Goal: Task Accomplishment & Management: Manage account settings

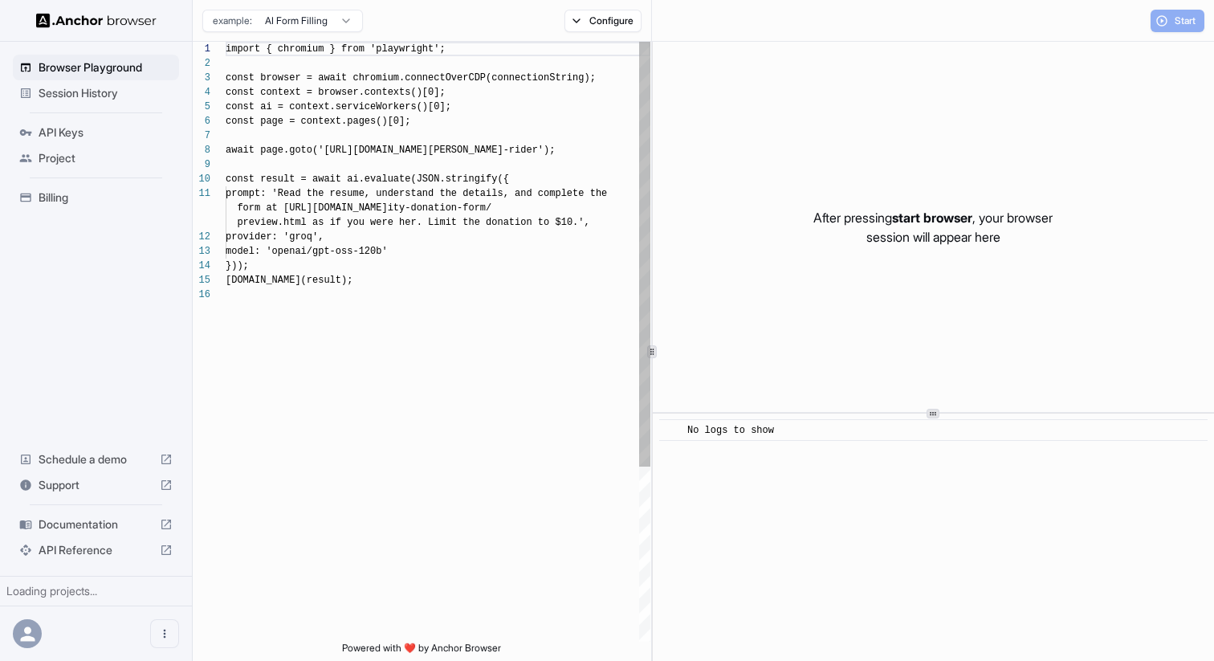
scroll to position [145, 0]
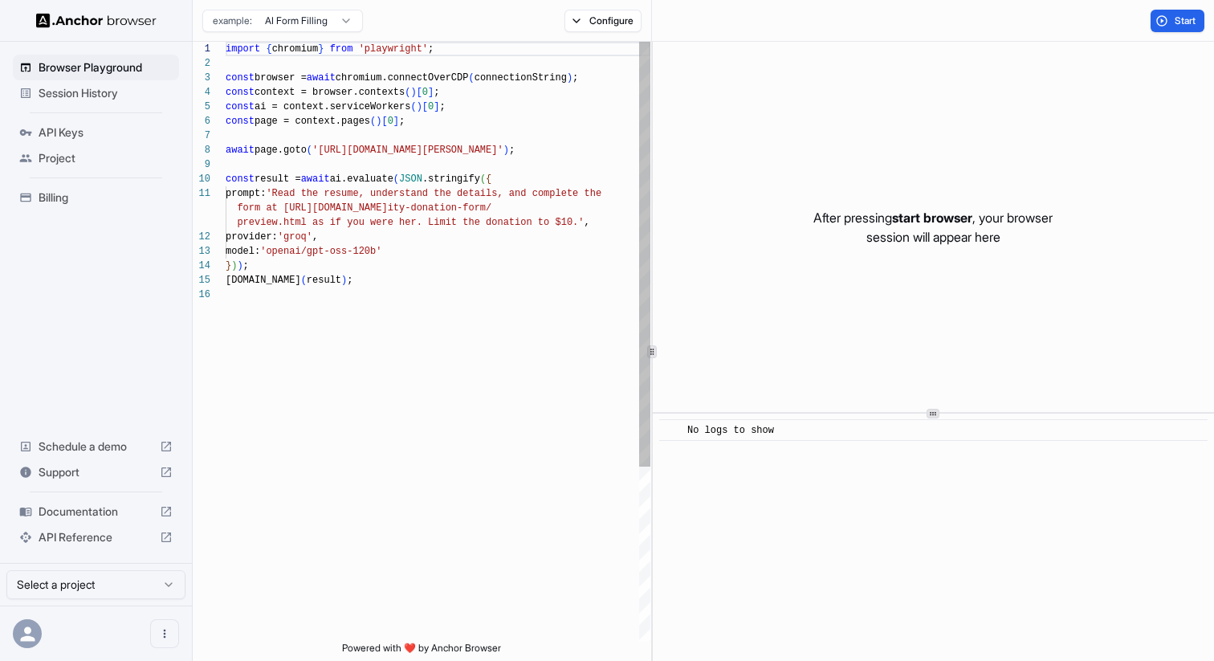
scroll to position [145, 0]
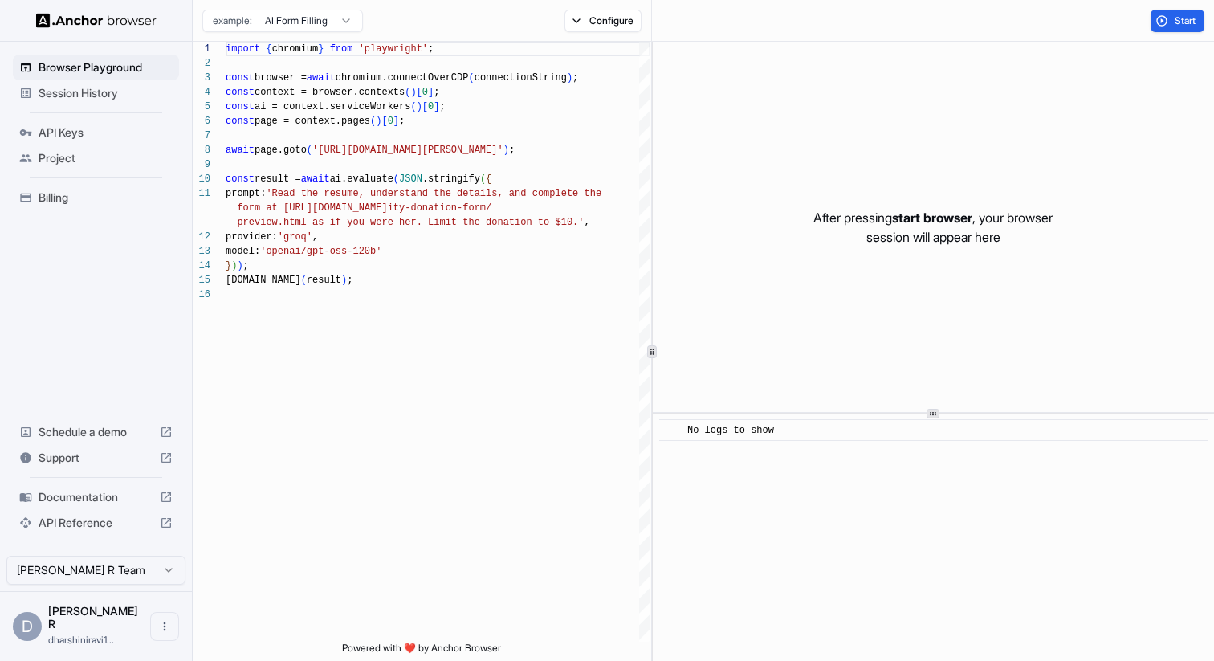
click at [69, 128] on span "API Keys" at bounding box center [106, 132] width 134 height 16
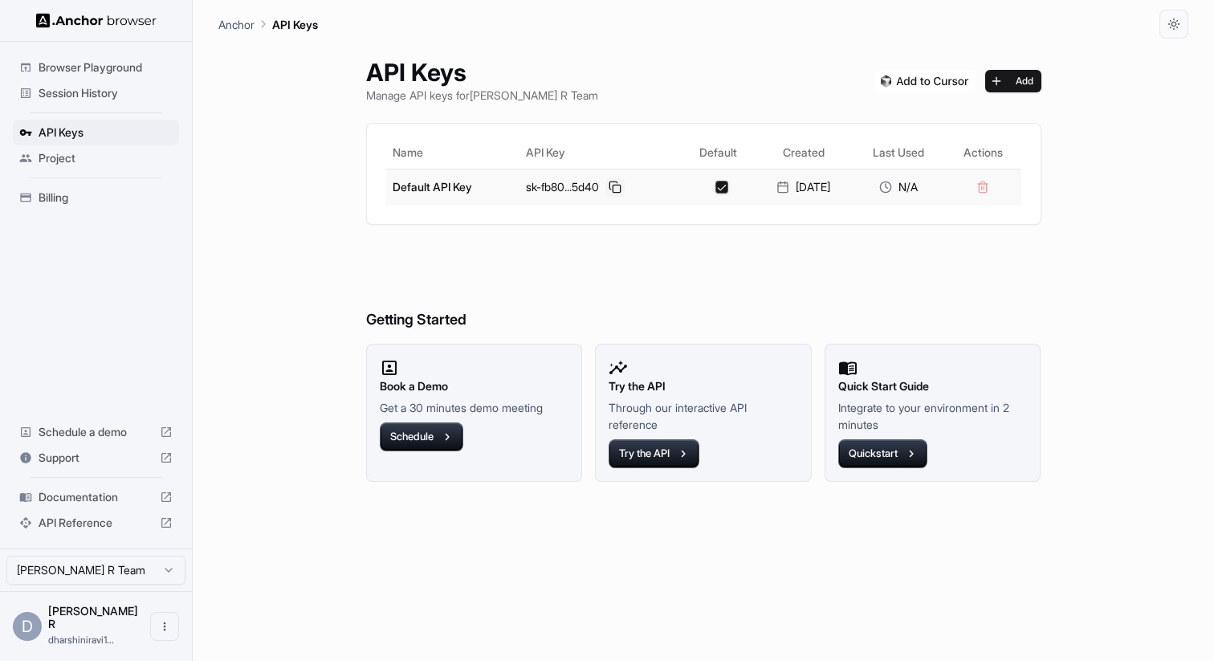
click at [608, 183] on button at bounding box center [615, 186] width 19 height 19
click at [751, 27] on div "Anchor API Keys" at bounding box center [703, 19] width 970 height 39
click at [610, 186] on button at bounding box center [615, 186] width 19 height 19
click at [77, 148] on div "Project" at bounding box center [96, 158] width 166 height 26
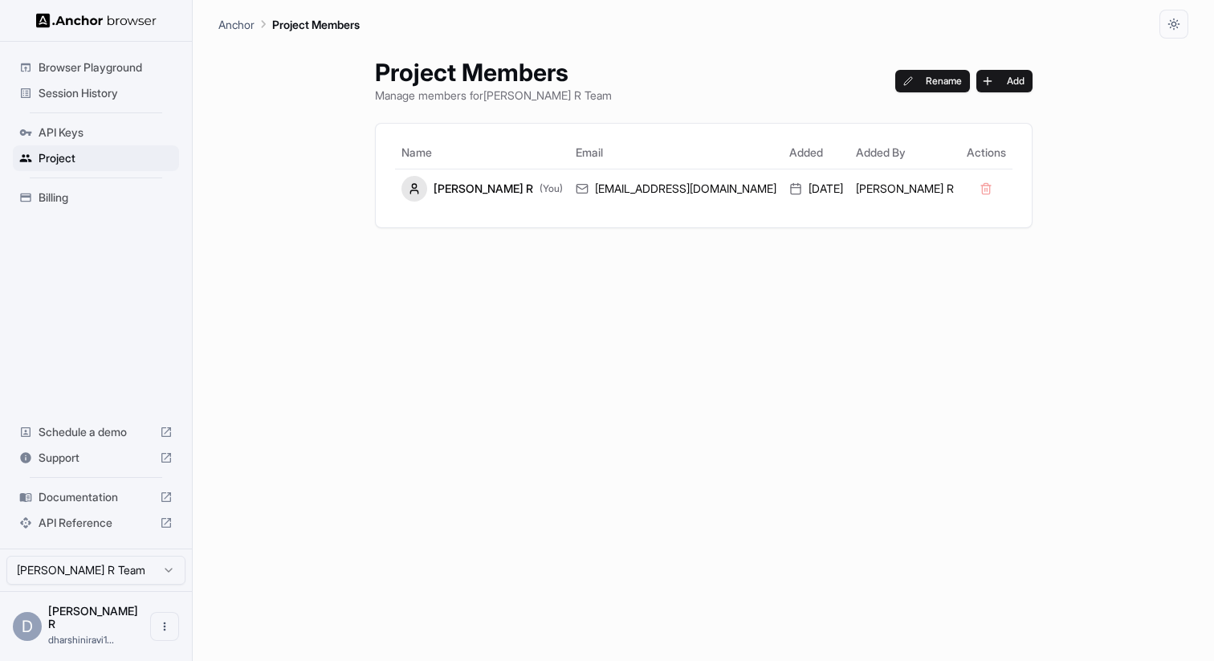
click at [104, 98] on span "Session History" at bounding box center [106, 93] width 134 height 16
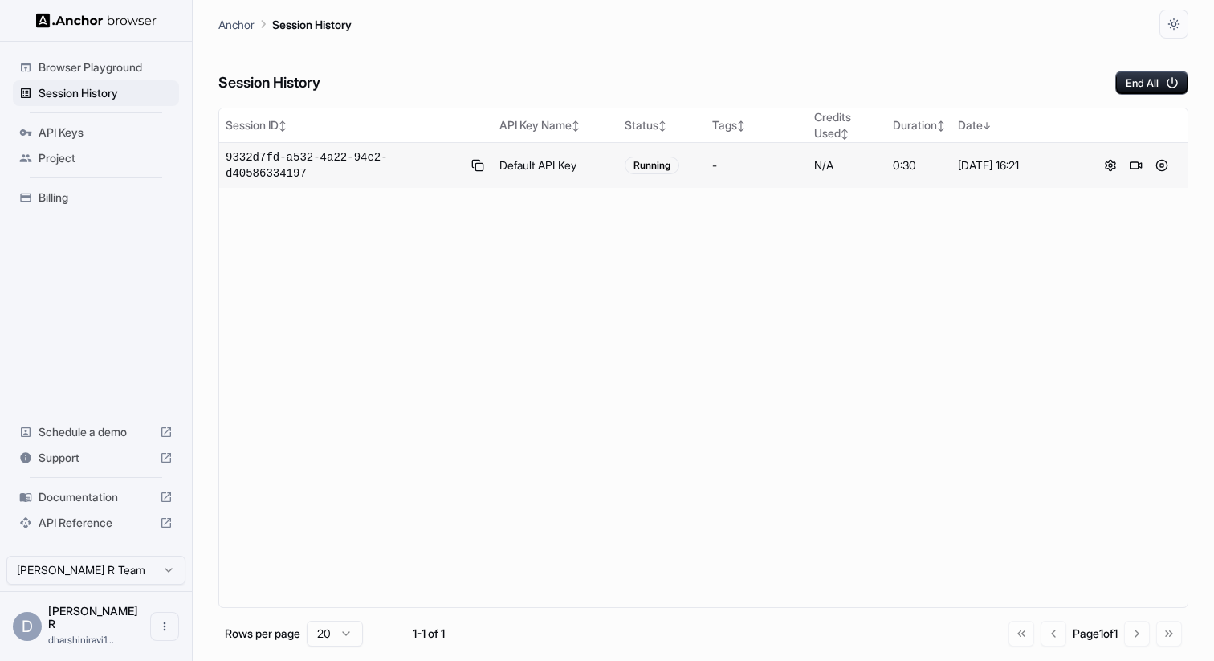
click at [311, 165] on span "9332d7fd-a532-4a22-94e2-d40586334197" at bounding box center [344, 165] width 236 height 32
click at [263, 172] on span "9332d7fd-a532-4a22-94e2-d40586334197" at bounding box center [344, 165] width 236 height 32
click at [111, 69] on span "Browser Playground" at bounding box center [106, 67] width 134 height 16
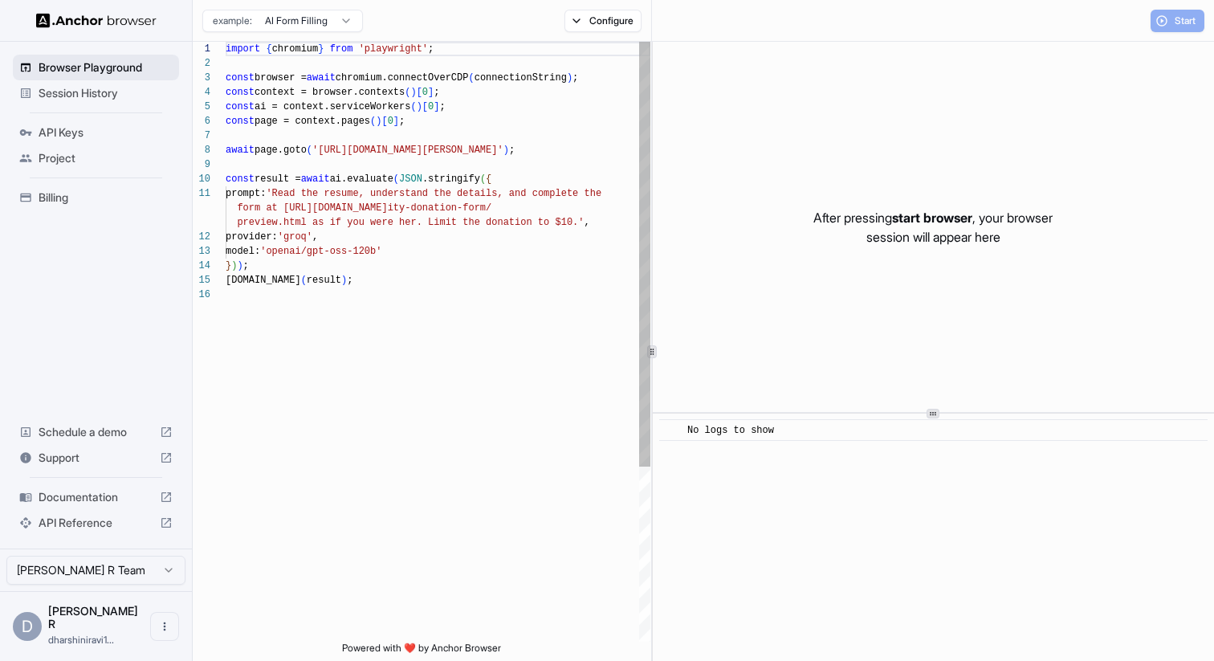
scroll to position [145, 0]
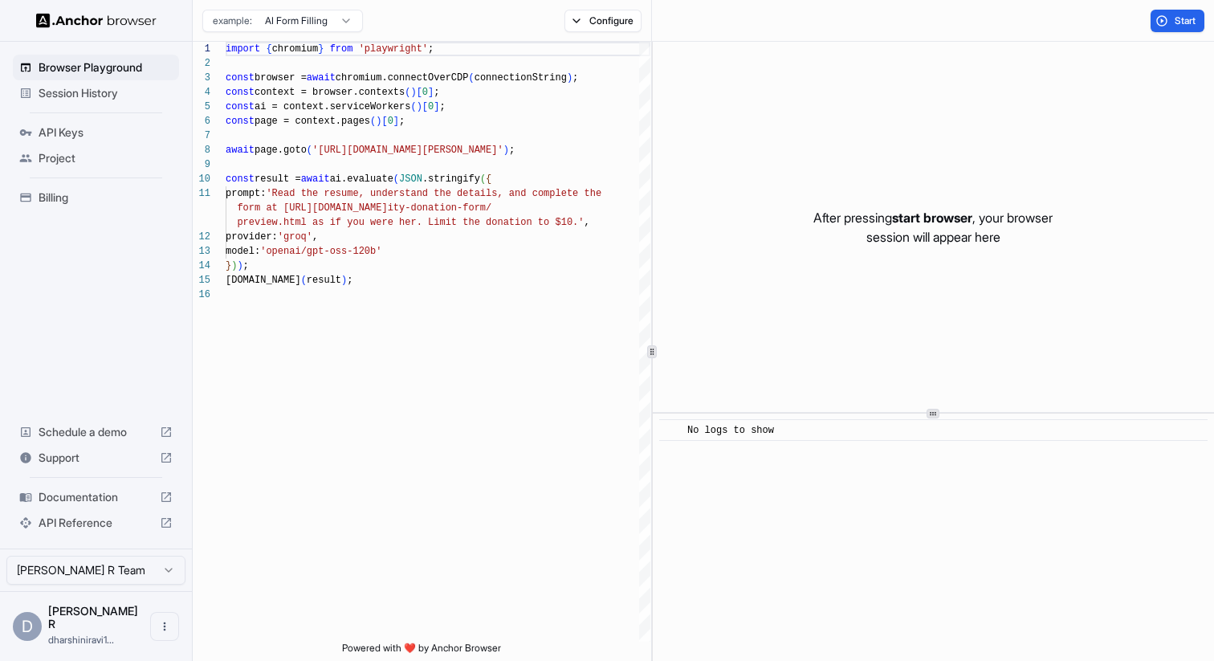
click at [96, 91] on span "Session History" at bounding box center [106, 93] width 134 height 16
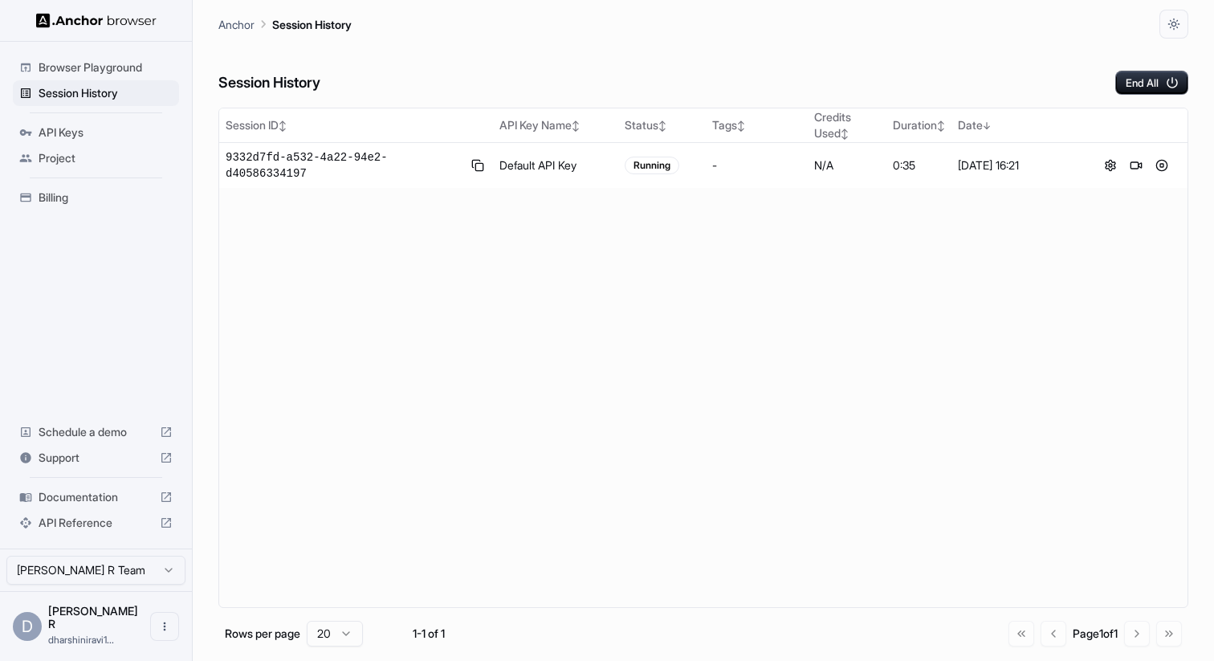
click at [75, 157] on span "Project" at bounding box center [106, 158] width 134 height 16
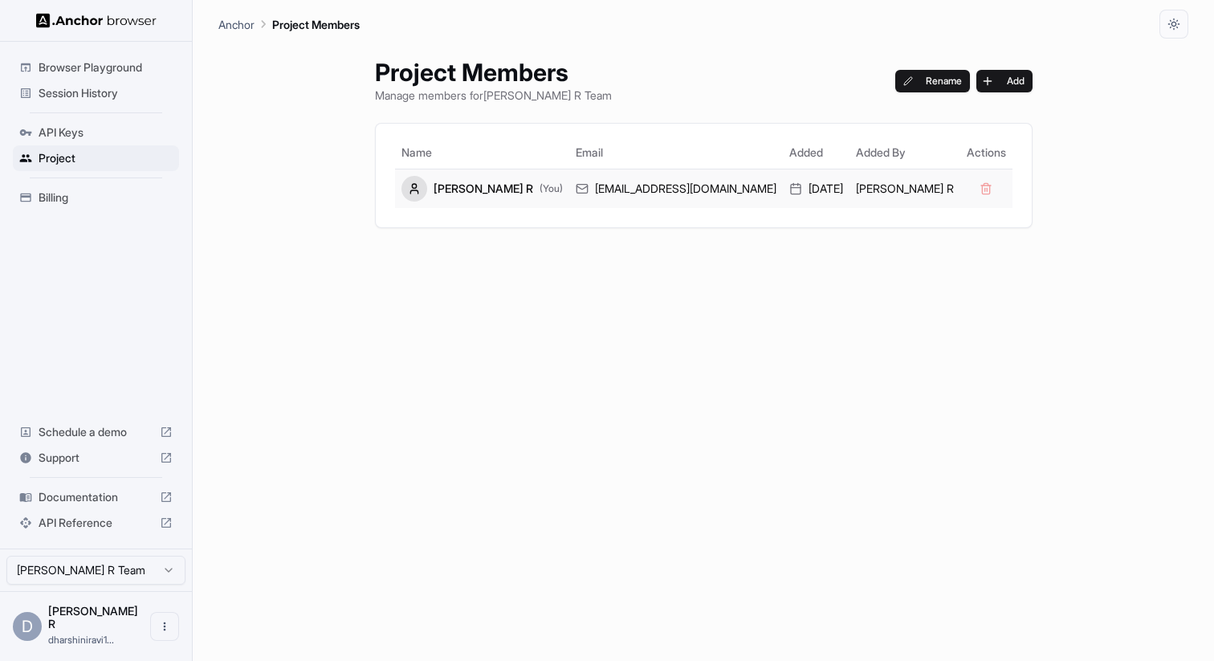
click at [646, 193] on div "dharshiniravi1953@gmail.com" at bounding box center [676, 189] width 201 height 16
click at [655, 291] on div "Project Members Manage members for Dharshini R Team Rename Add Name Email Added…" at bounding box center [704, 350] width 696 height 622
click at [140, 99] on span "Session History" at bounding box center [106, 93] width 134 height 16
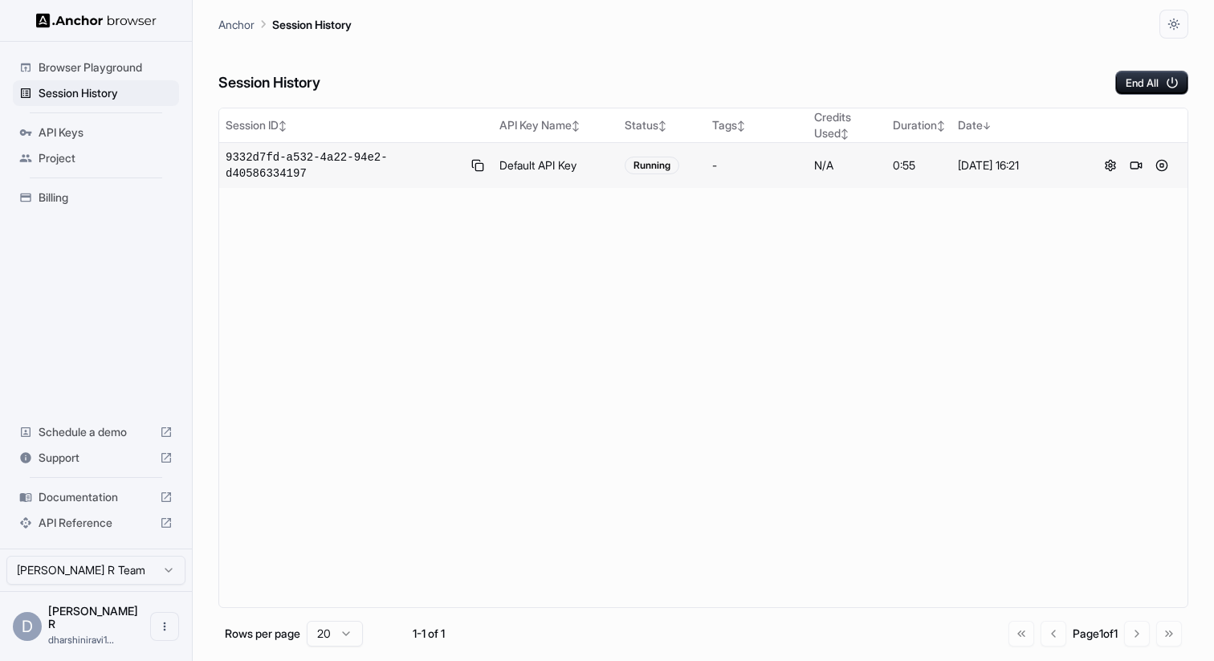
click at [296, 169] on span "9332d7fd-a532-4a22-94e2-d40586334197" at bounding box center [344, 165] width 236 height 32
click at [1105, 164] on button at bounding box center [1110, 165] width 19 height 19
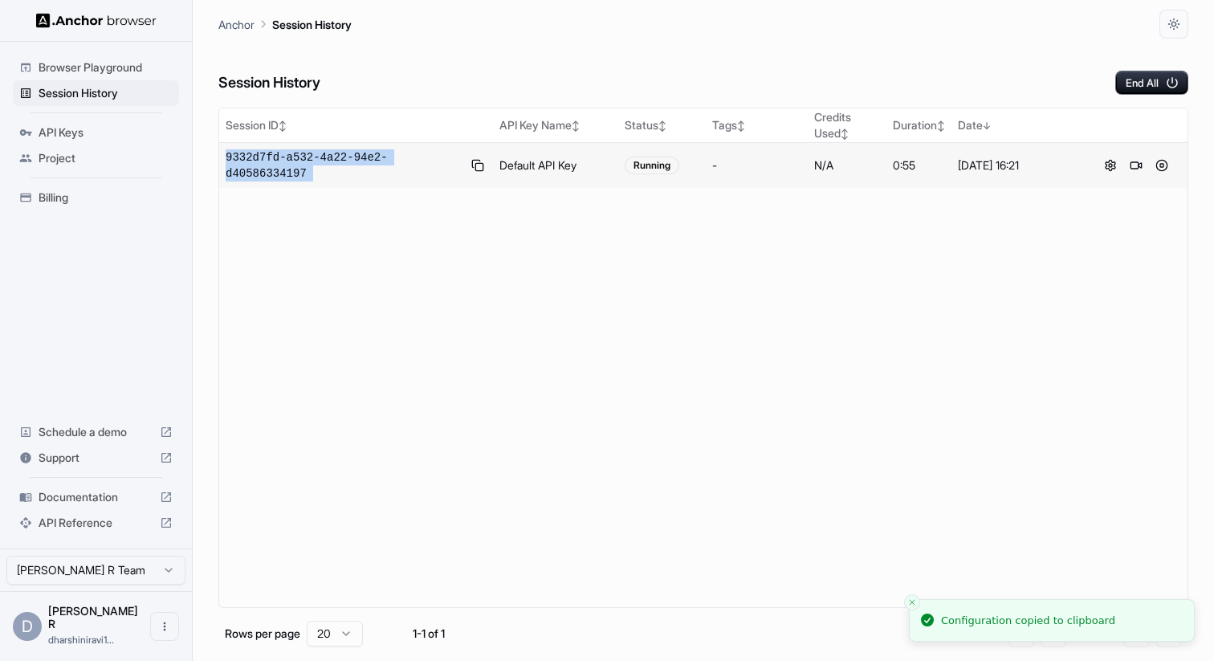
click at [539, 158] on td "Default API Key" at bounding box center [555, 166] width 125 height 46
click at [353, 630] on html "Browser Playground Session History API Keys Project Billing Schedule a demo Sup…" at bounding box center [607, 330] width 1214 height 661
click at [393, 381] on html "Browser Playground Session History API Keys Project Billing Schedule a demo Sup…" at bounding box center [607, 330] width 1214 height 661
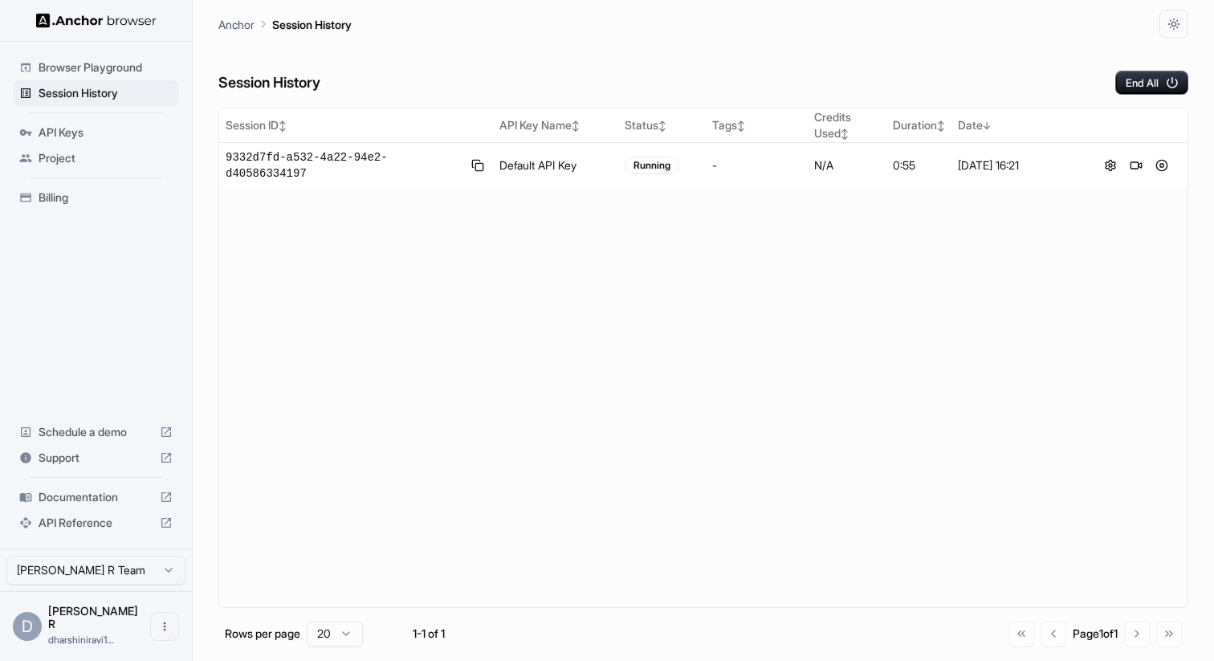
click at [69, 161] on span "Project" at bounding box center [106, 158] width 134 height 16
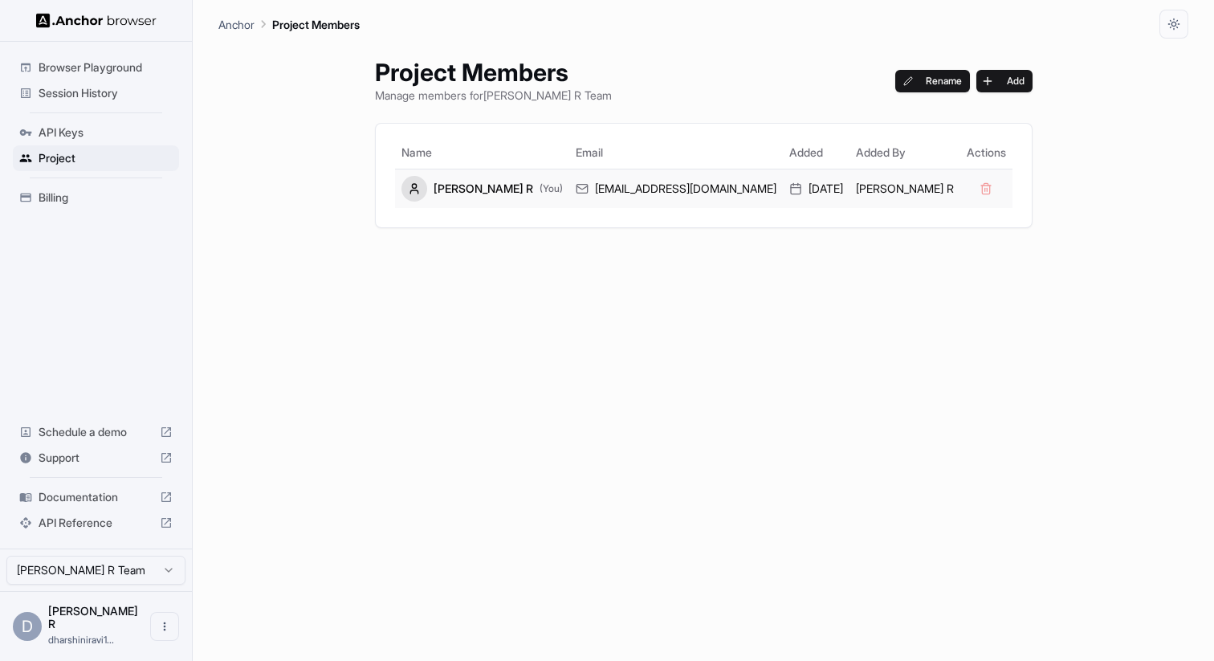
click at [863, 194] on td "Dharshini R" at bounding box center [905, 188] width 111 height 39
click at [790, 190] on div "8/19/2025" at bounding box center [817, 189] width 54 height 16
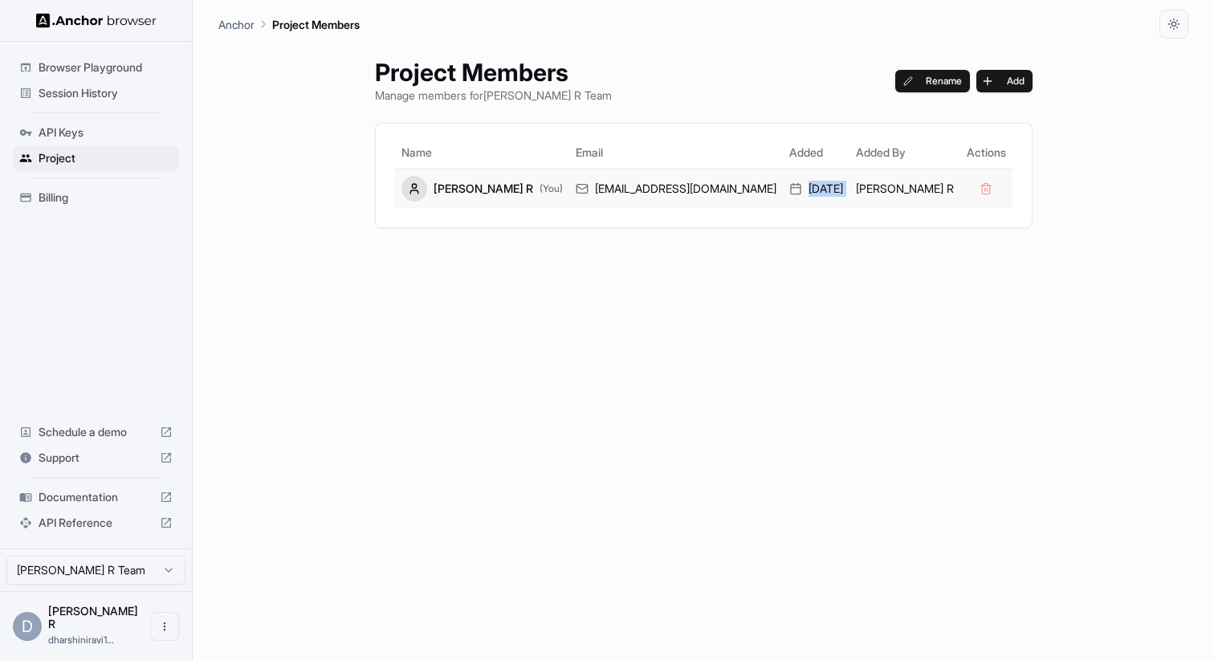
click at [478, 190] on div "Dharshini R (You)" at bounding box center [482, 189] width 161 height 26
click at [675, 206] on td "dharshiniravi1953@gmail.com" at bounding box center [676, 188] width 214 height 39
click at [78, 129] on span "API Keys" at bounding box center [106, 132] width 134 height 16
